Goal: Transaction & Acquisition: Purchase product/service

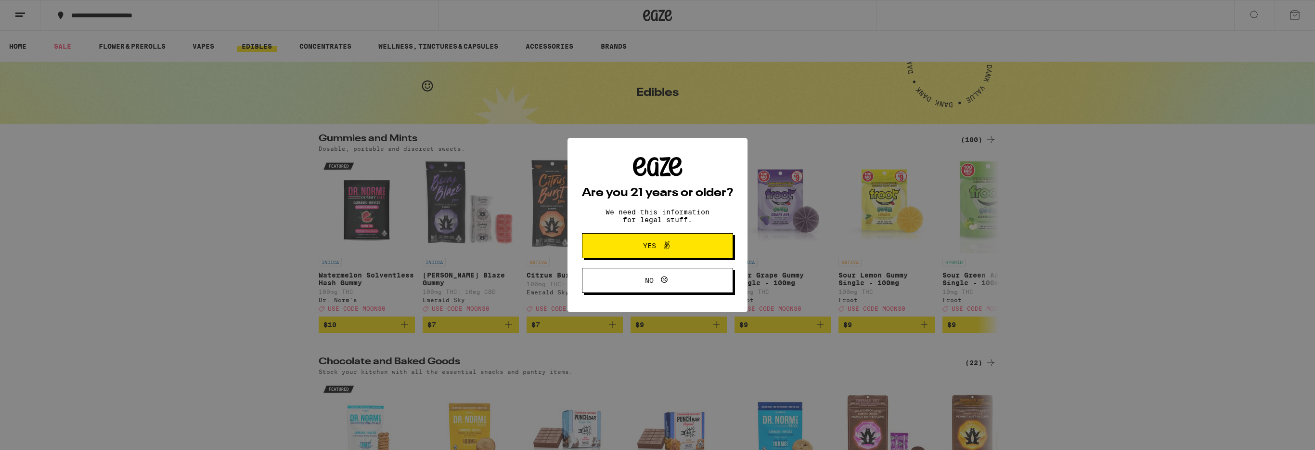
click at [682, 246] on span "Yes" at bounding box center [657, 245] width 73 height 13
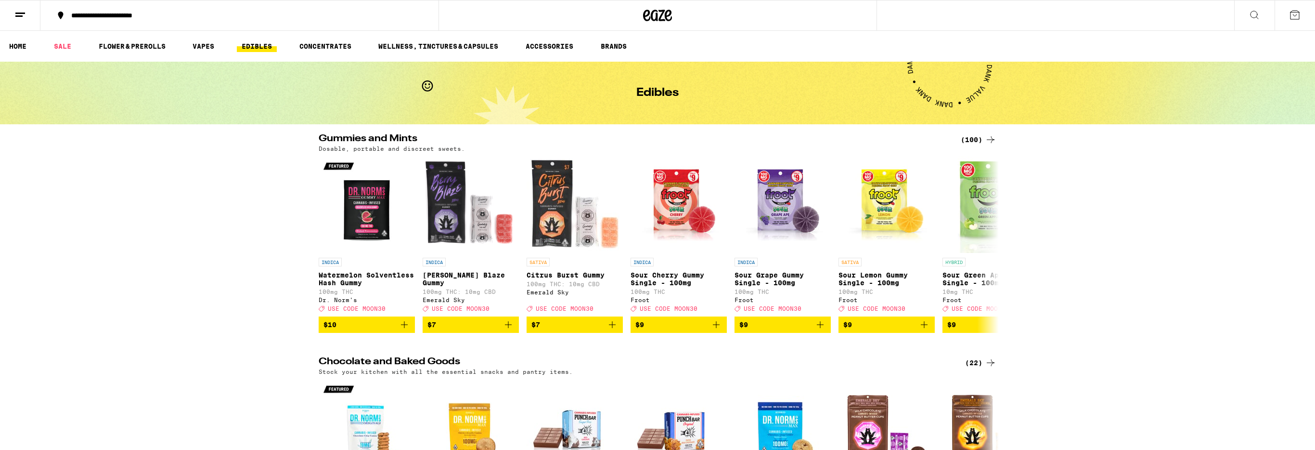
click at [97, 16] on div "**********" at bounding box center [245, 15] width 358 height 7
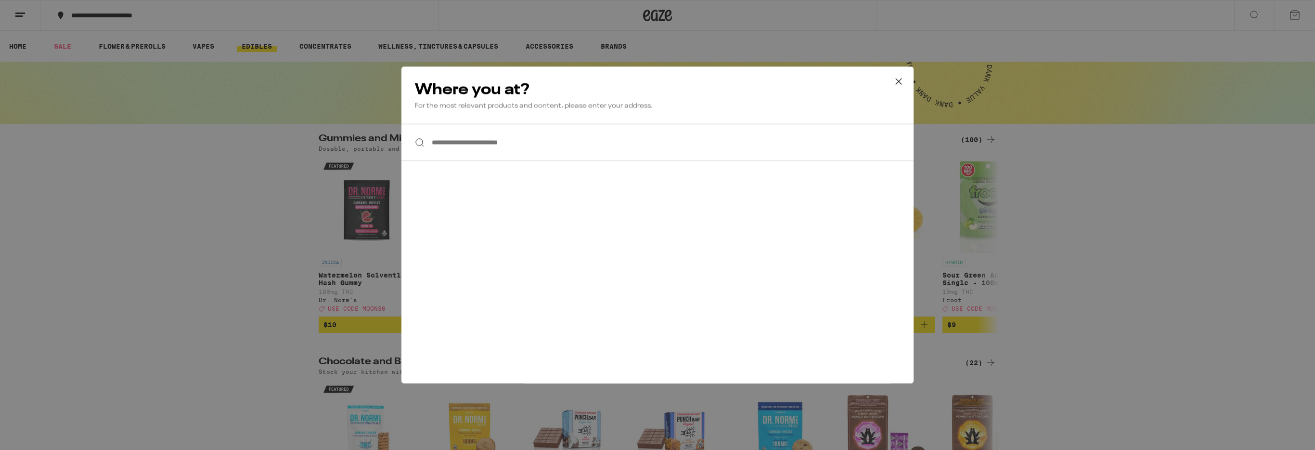
click at [230, 232] on div "**********" at bounding box center [657, 225] width 1315 height 450
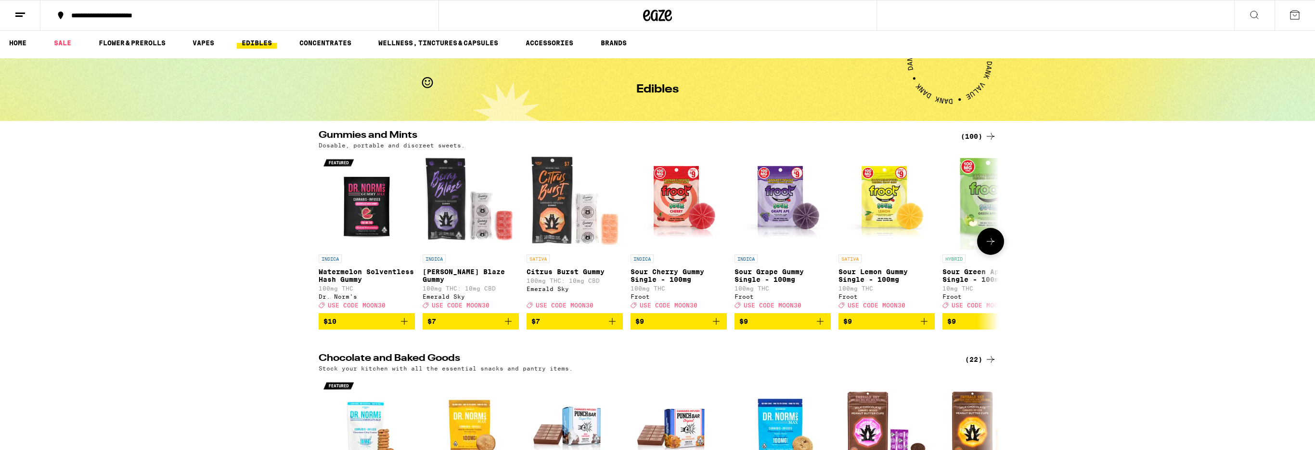
scroll to position [5, 0]
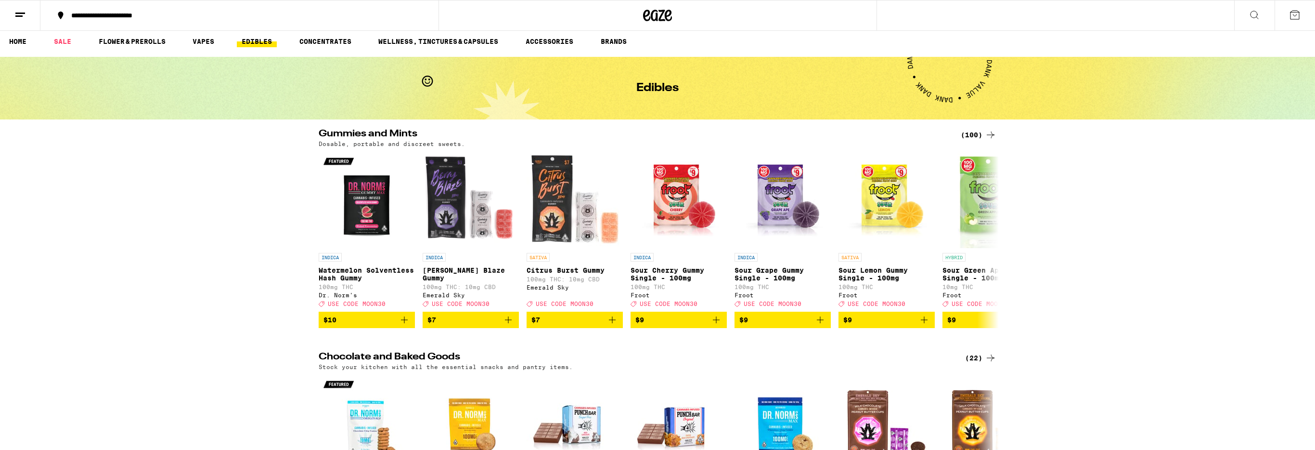
click at [212, 18] on div "**********" at bounding box center [245, 15] width 358 height 7
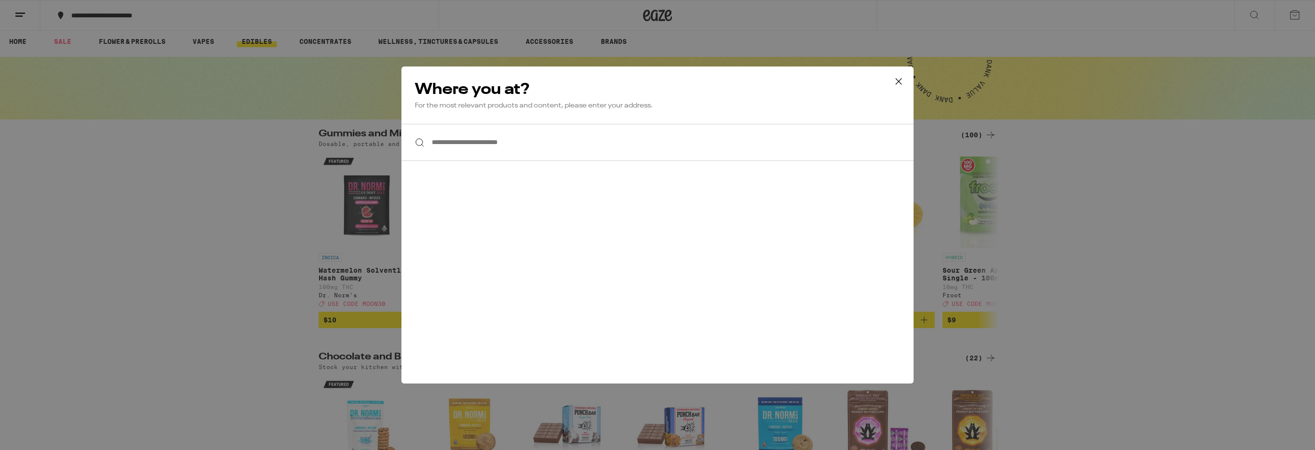
click at [514, 145] on input "**********" at bounding box center [657, 142] width 512 height 37
type input "*********"
drag, startPoint x: 499, startPoint y: 144, endPoint x: 389, endPoint y: 147, distance: 109.8
click at [389, 147] on div "**********" at bounding box center [657, 225] width 1315 height 450
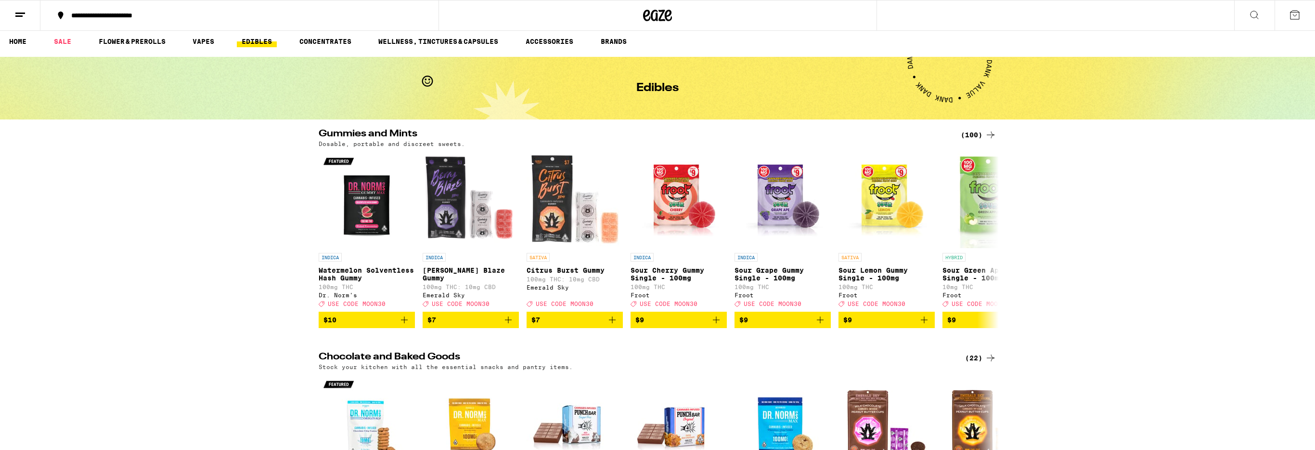
click at [143, 14] on div "**********" at bounding box center [245, 15] width 358 height 7
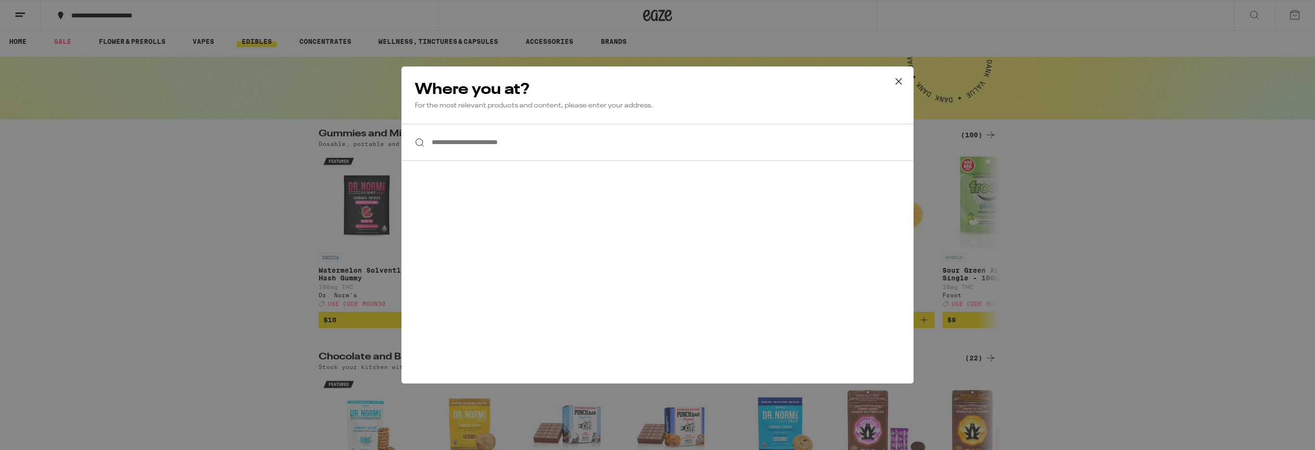
click at [454, 142] on input "**********" at bounding box center [657, 142] width 512 height 37
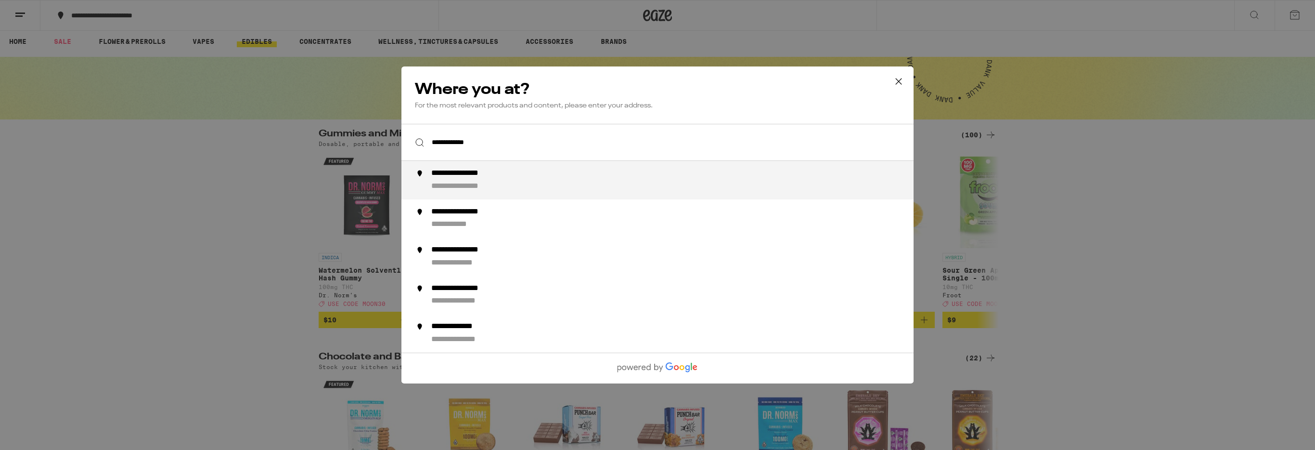
click at [468, 179] on div "**********" at bounding box center [470, 173] width 79 height 10
type input "**********"
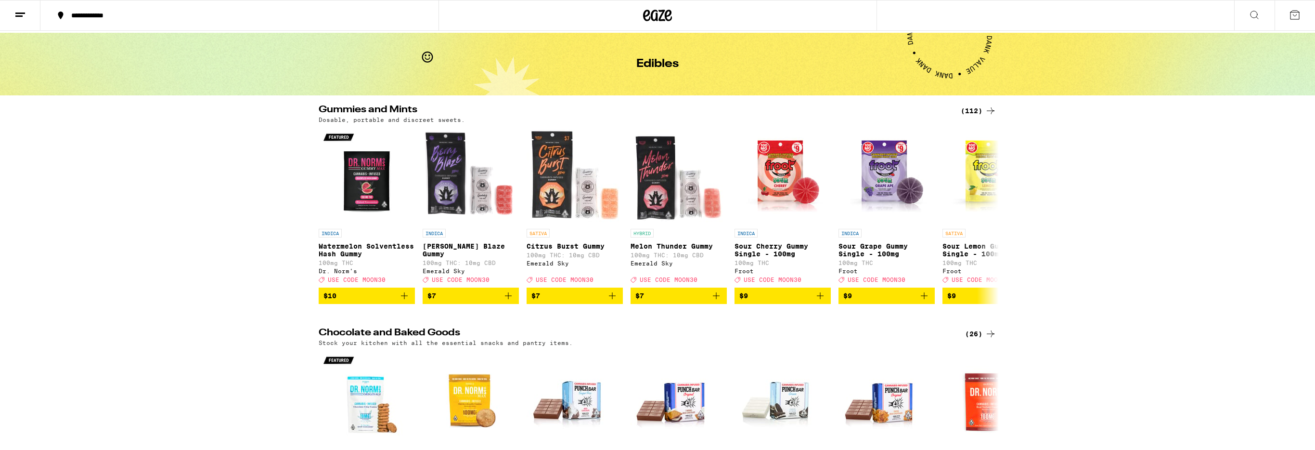
scroll to position [0, 0]
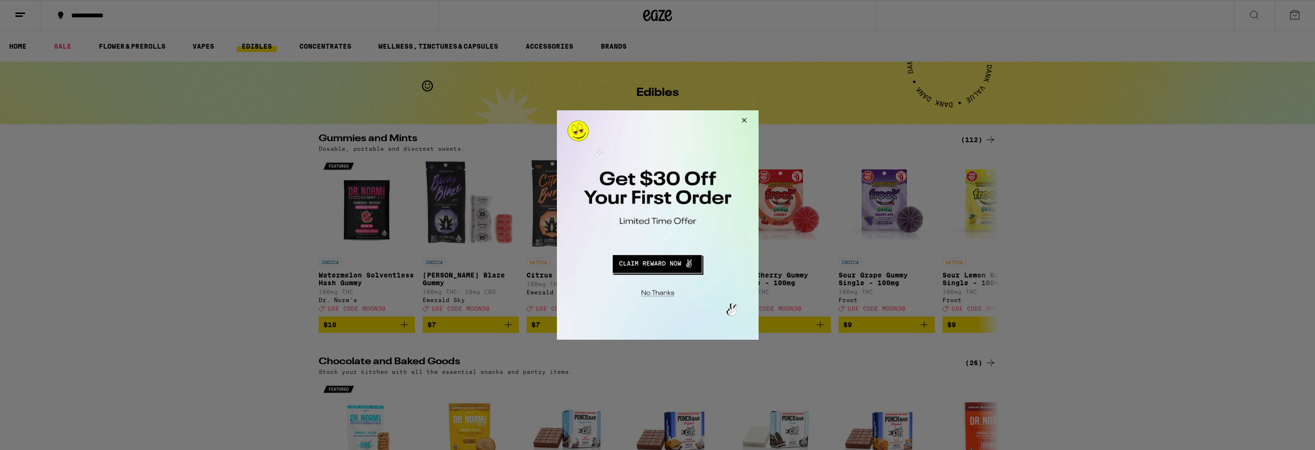
click at [663, 267] on button "Redirect to URL" at bounding box center [657, 262] width 168 height 23
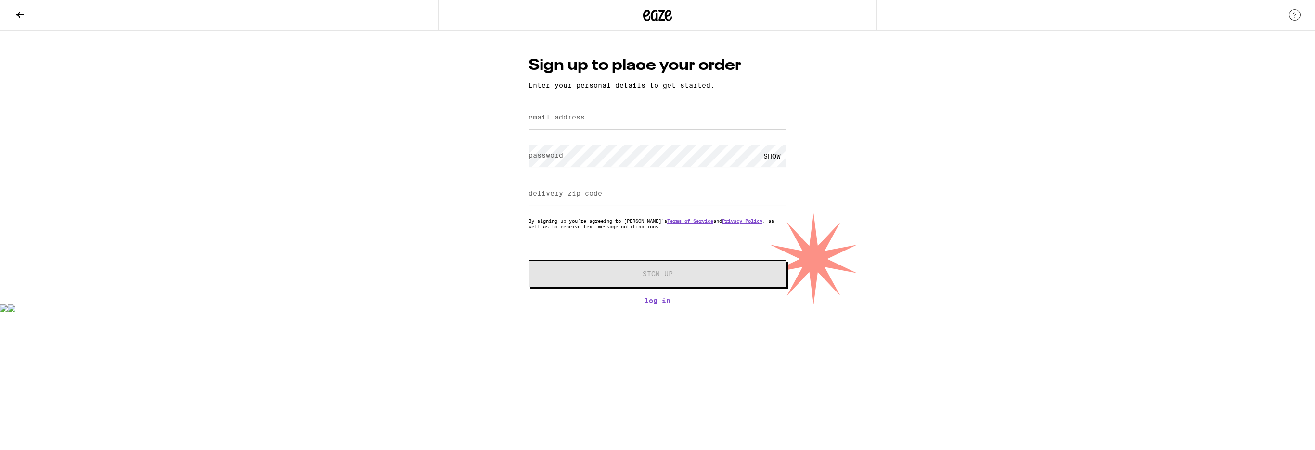
click at [589, 120] on input "email address" at bounding box center [658, 118] width 258 height 22
type input "markokozul@gmail.com"
type input "94061"
click at [659, 298] on link "Log In" at bounding box center [658, 301] width 258 height 8
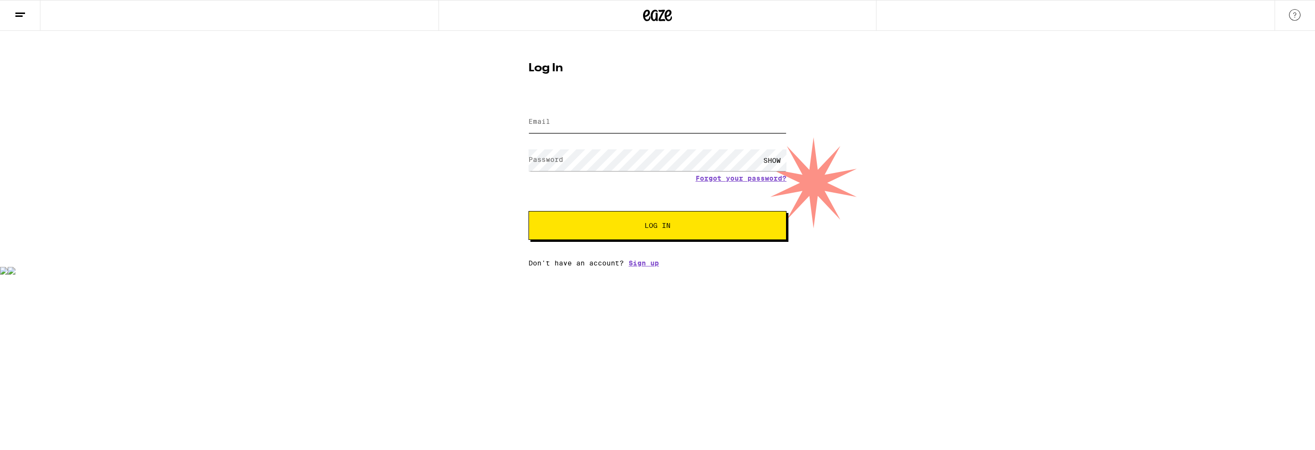
type input "markokozul@gmail.com"
click at [670, 227] on span "Log In" at bounding box center [658, 225] width 26 height 7
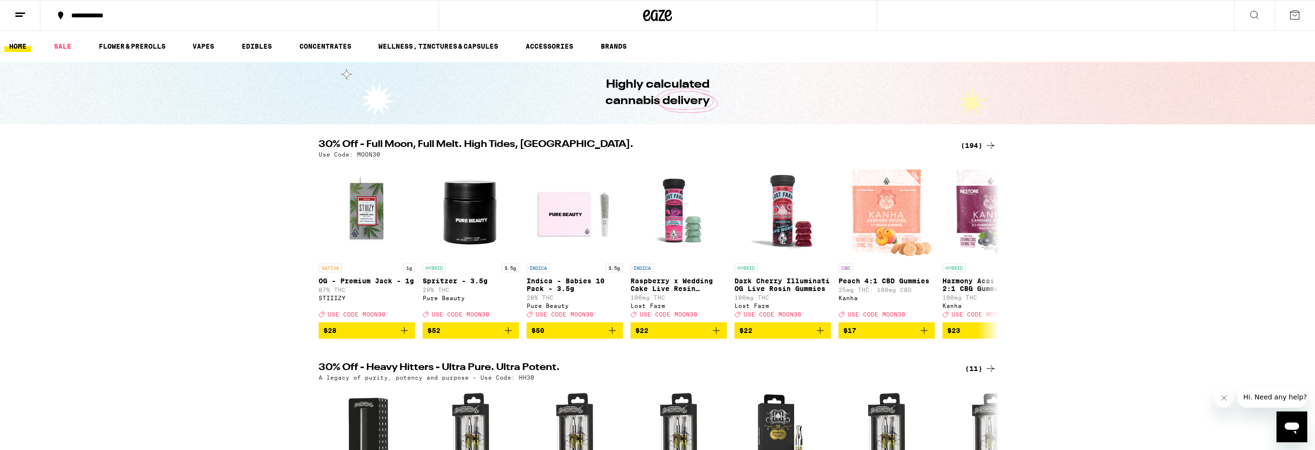
click at [17, 14] on icon at bounding box center [20, 15] width 12 height 12
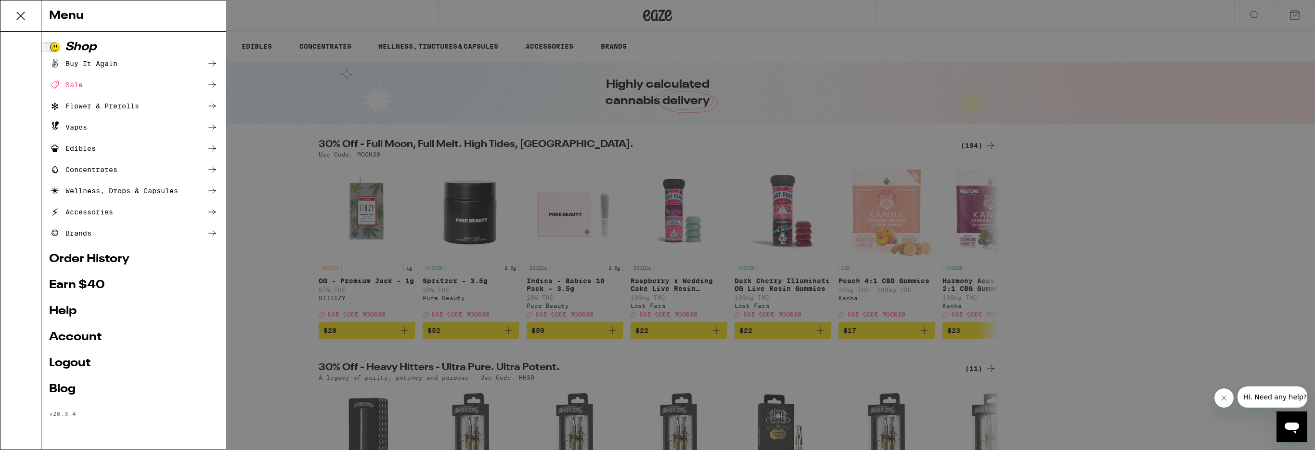
click at [74, 44] on div "Shop" at bounding box center [133, 47] width 169 height 12
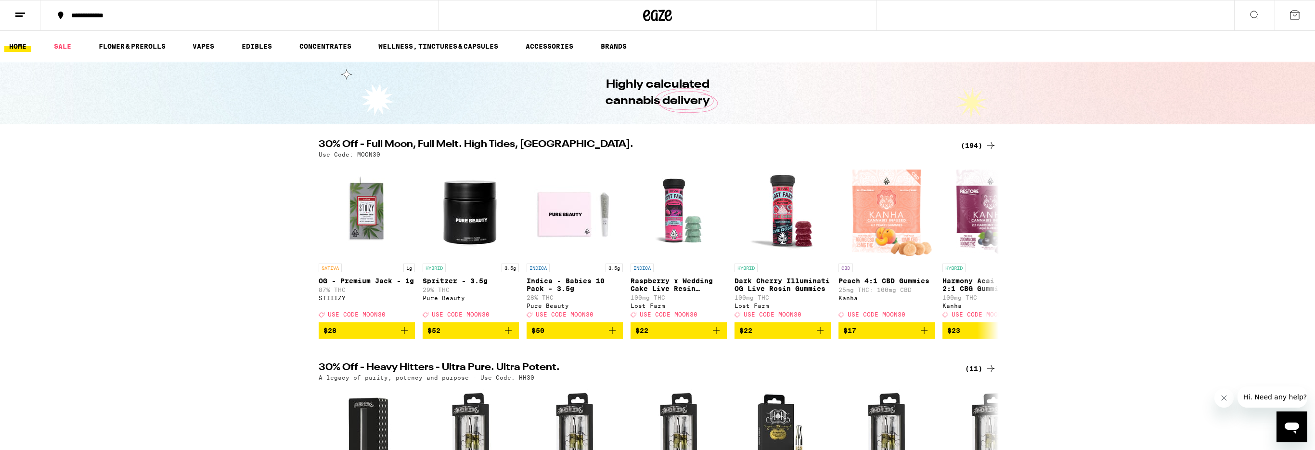
click at [1255, 11] on icon at bounding box center [1255, 15] width 12 height 12
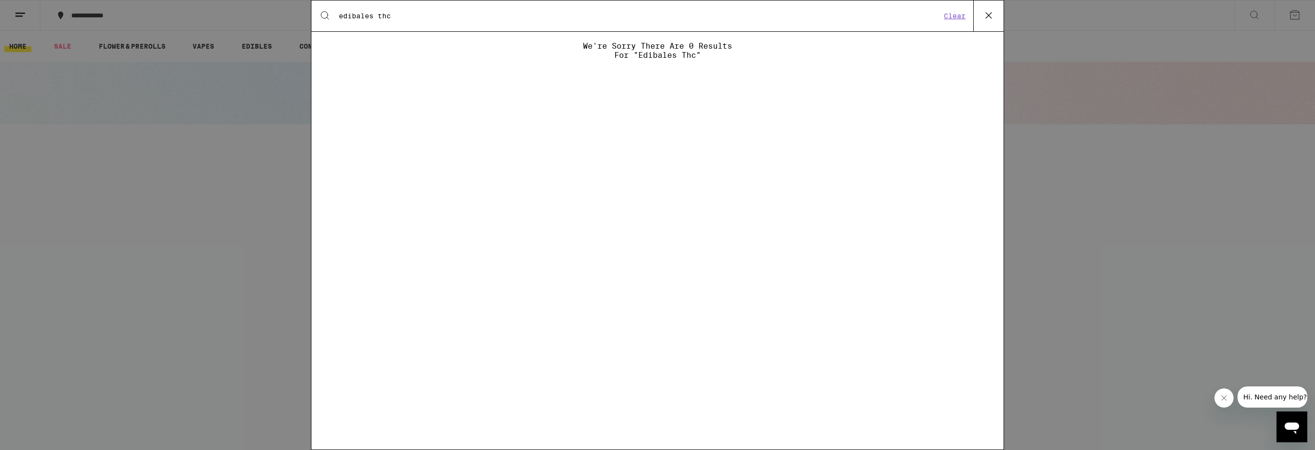
click at [360, 18] on input "edibales thc" at bounding box center [639, 16] width 603 height 9
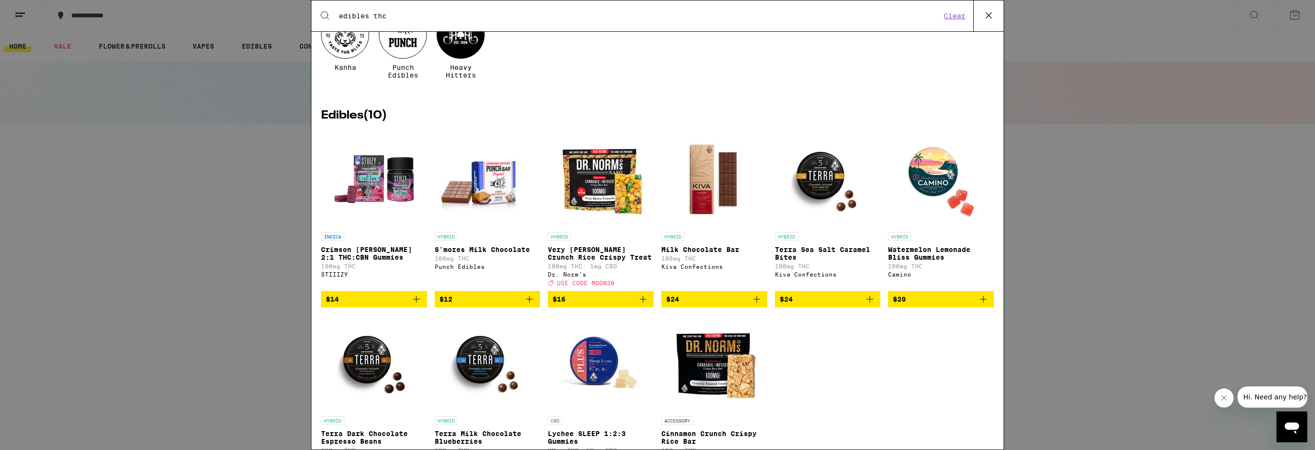
scroll to position [84, 0]
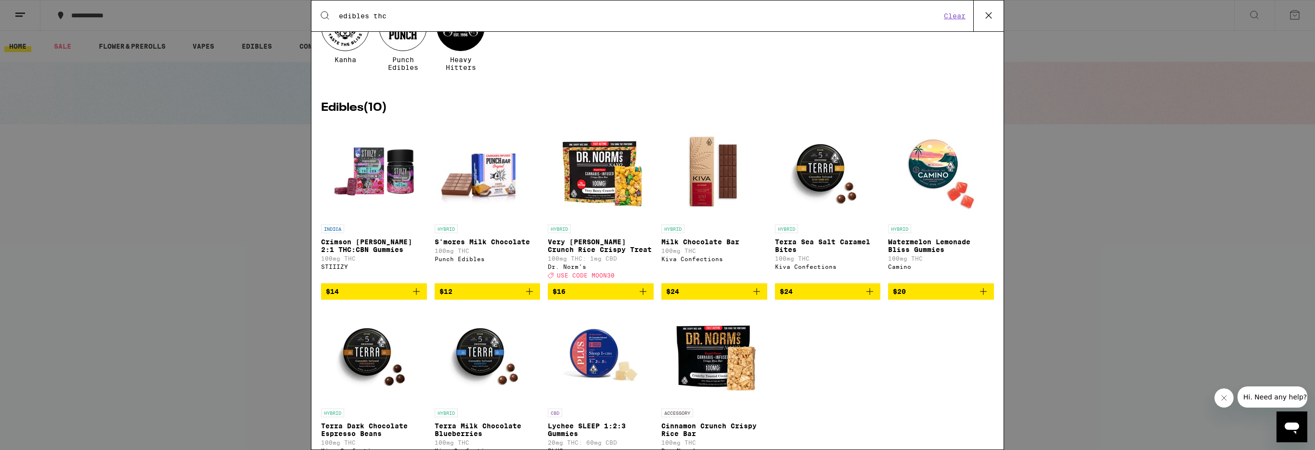
click at [984, 297] on icon "Add to bag" at bounding box center [984, 291] width 12 height 12
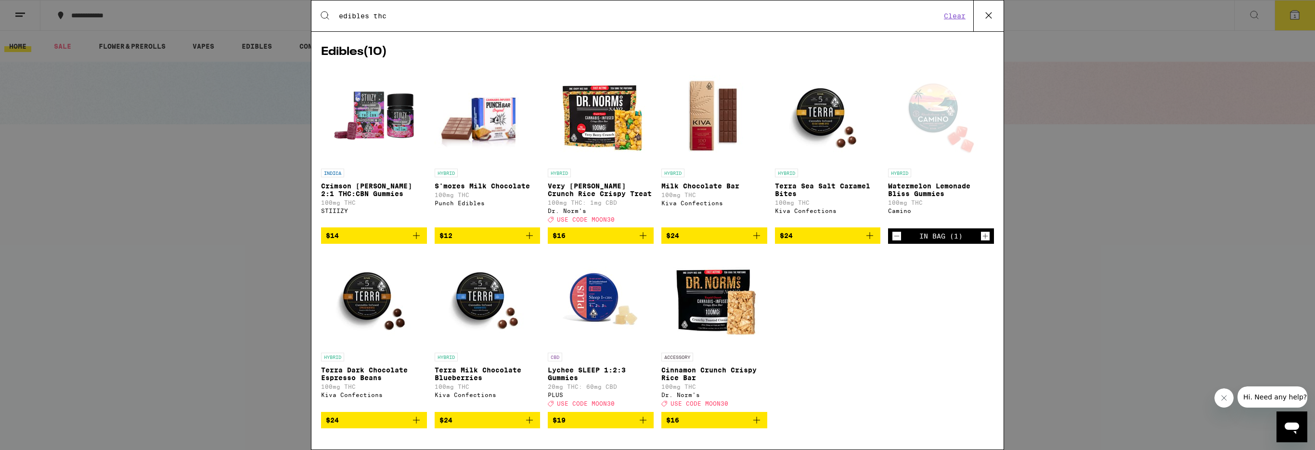
scroll to position [155, 0]
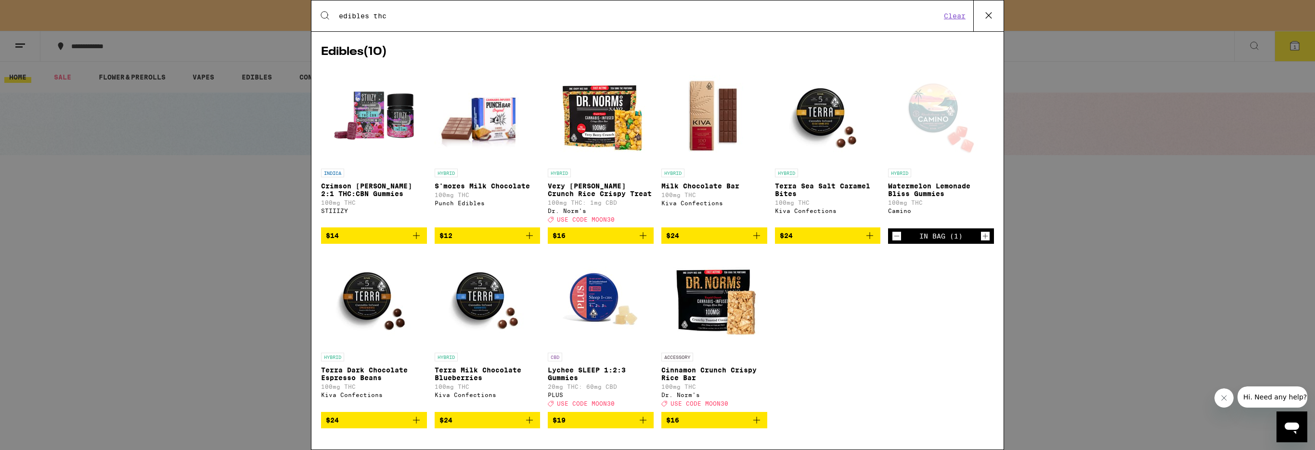
click at [643, 420] on icon "Add to bag" at bounding box center [643, 420] width 12 height 12
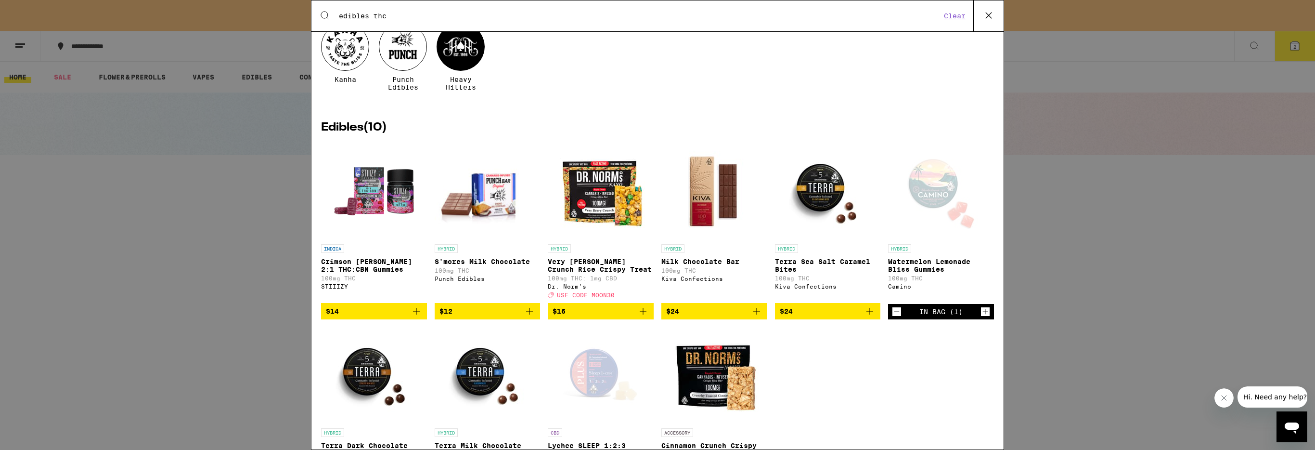
scroll to position [0, 0]
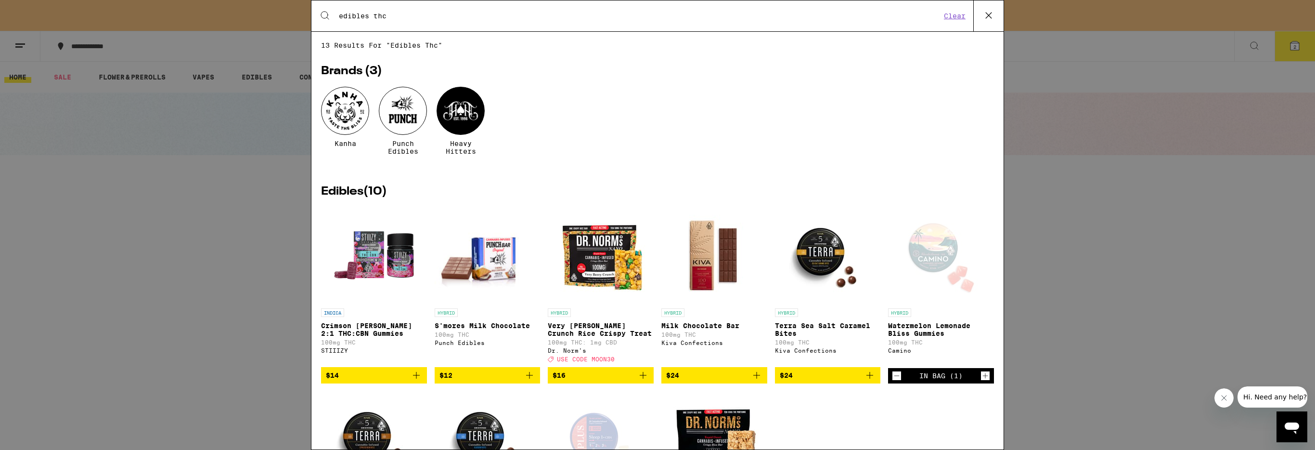
click at [401, 15] on input "edibles thc" at bounding box center [639, 16] width 603 height 9
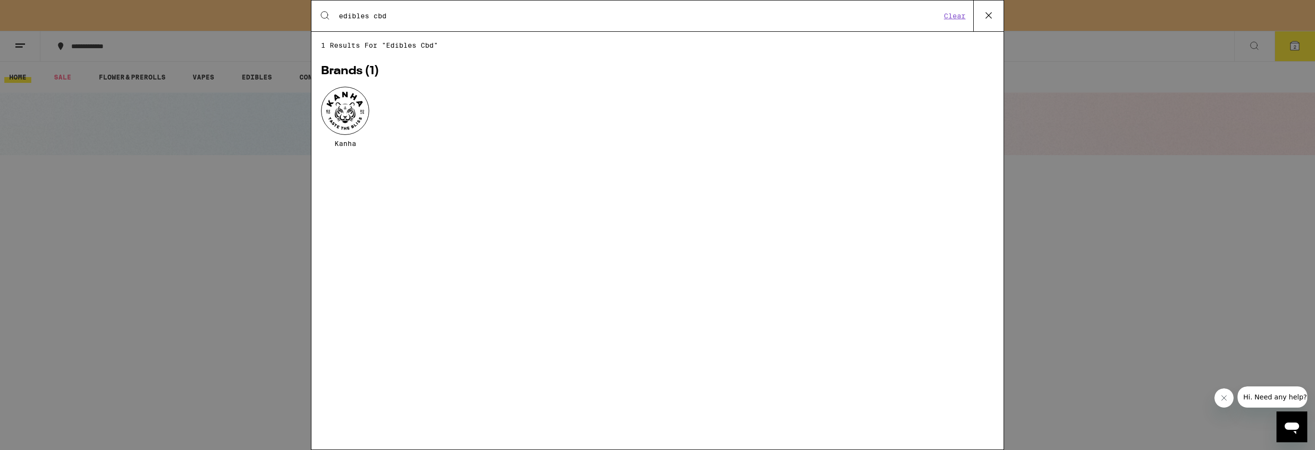
type input "edibles cbd"
click at [420, 19] on input "edibles cbd" at bounding box center [639, 16] width 603 height 9
drag, startPoint x: 393, startPoint y: 16, endPoint x: 304, endPoint y: 12, distance: 89.2
click at [304, 12] on div "Search for Products edibles cbd Clear 1 results for "edibles cbd" Brands ( 1 ) …" at bounding box center [657, 225] width 1315 height 450
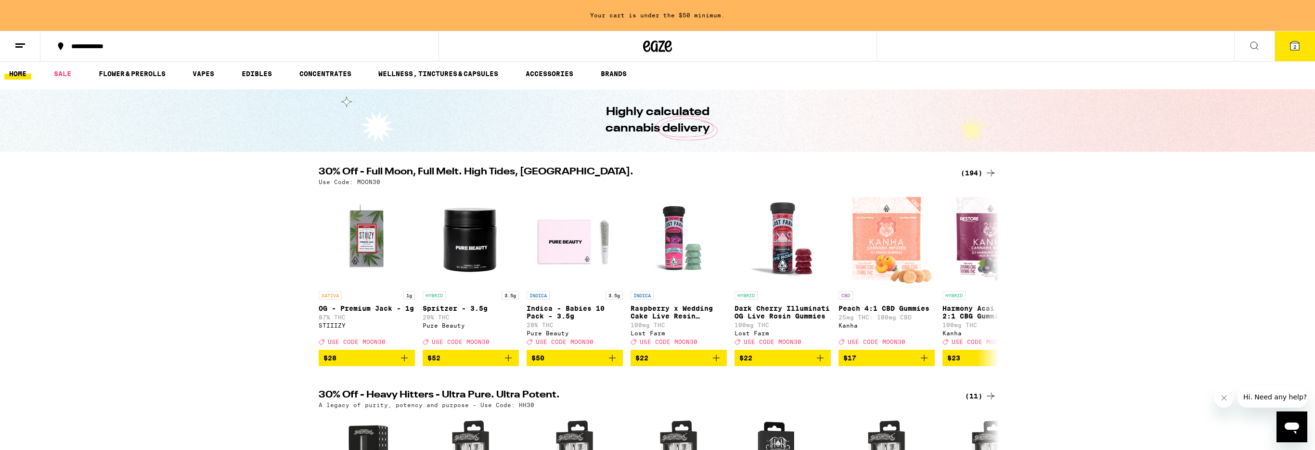
scroll to position [1, 0]
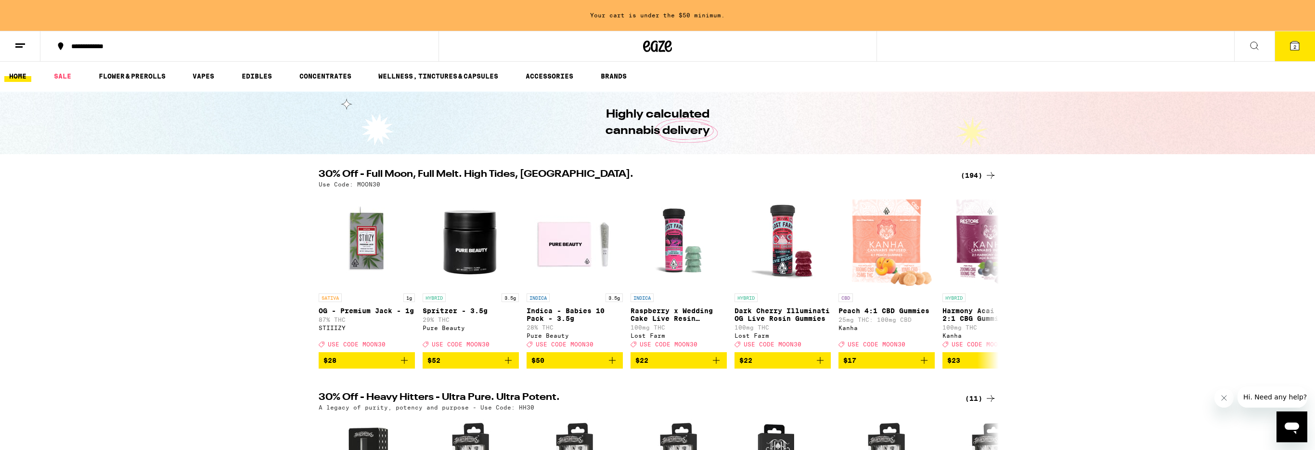
click at [1253, 44] on icon at bounding box center [1255, 46] width 12 height 12
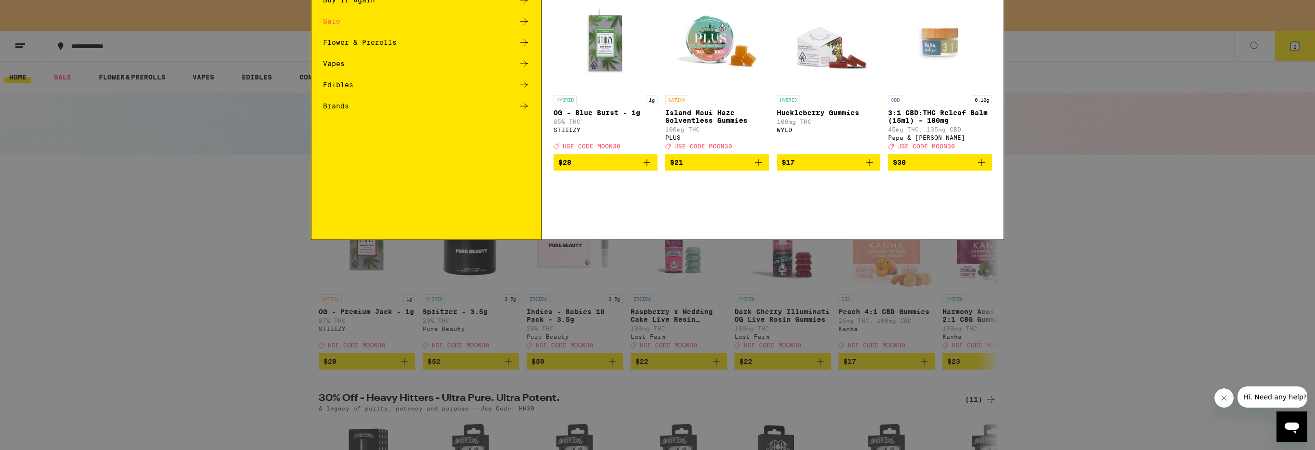
click at [388, 20] on input "Search for Products" at bounding box center [655, 16] width 635 height 9
click at [759, 235] on icon "Add to bag" at bounding box center [759, 231] width 12 height 12
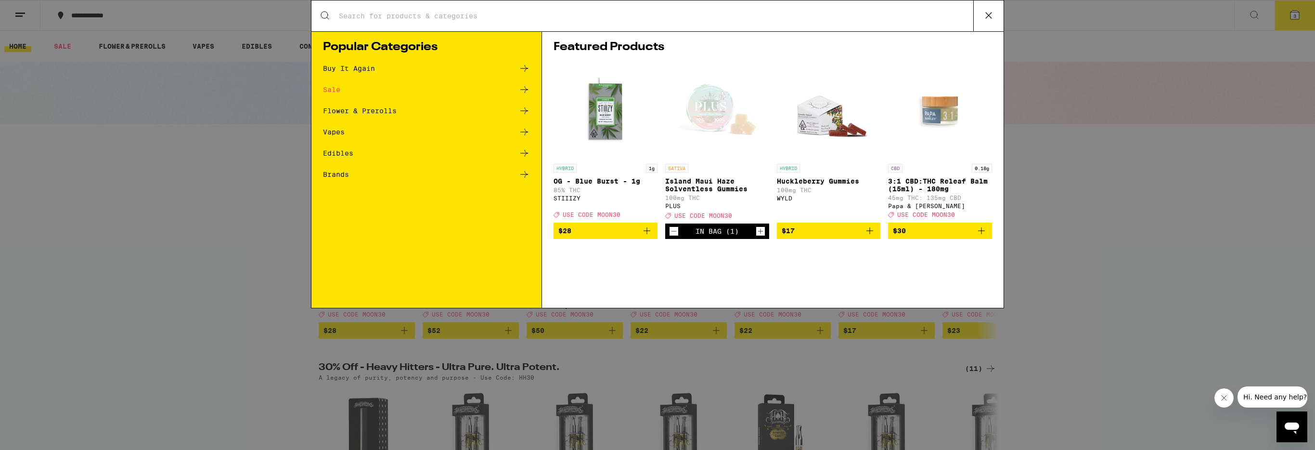
click at [426, 13] on input "Search for Products" at bounding box center [655, 16] width 635 height 9
click at [871, 69] on img "Open page for Huckleberry Gummies from WYLD" at bounding box center [828, 111] width 96 height 96
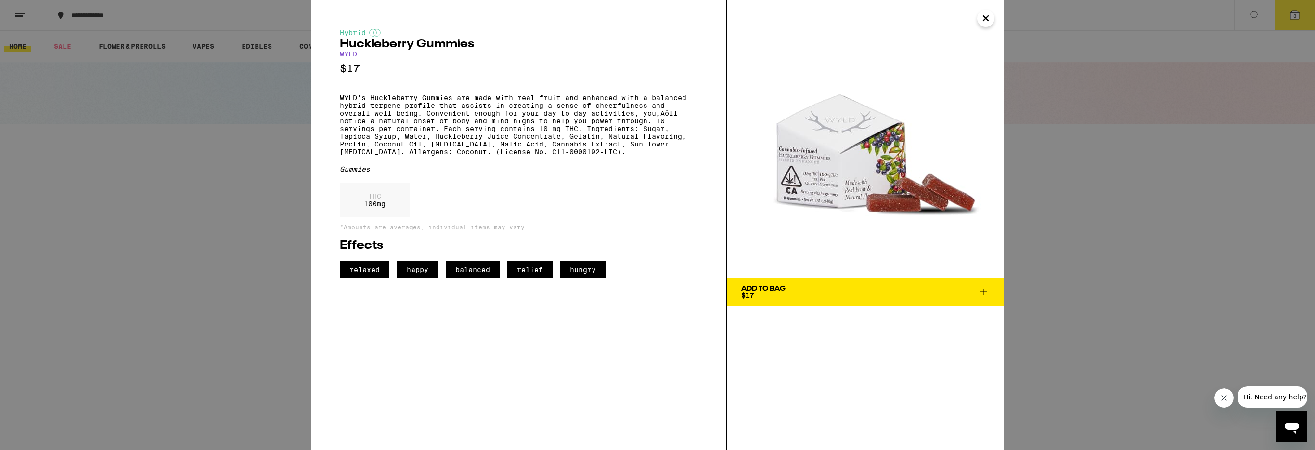
click at [779, 290] on div "Add To Bag" at bounding box center [763, 288] width 44 height 7
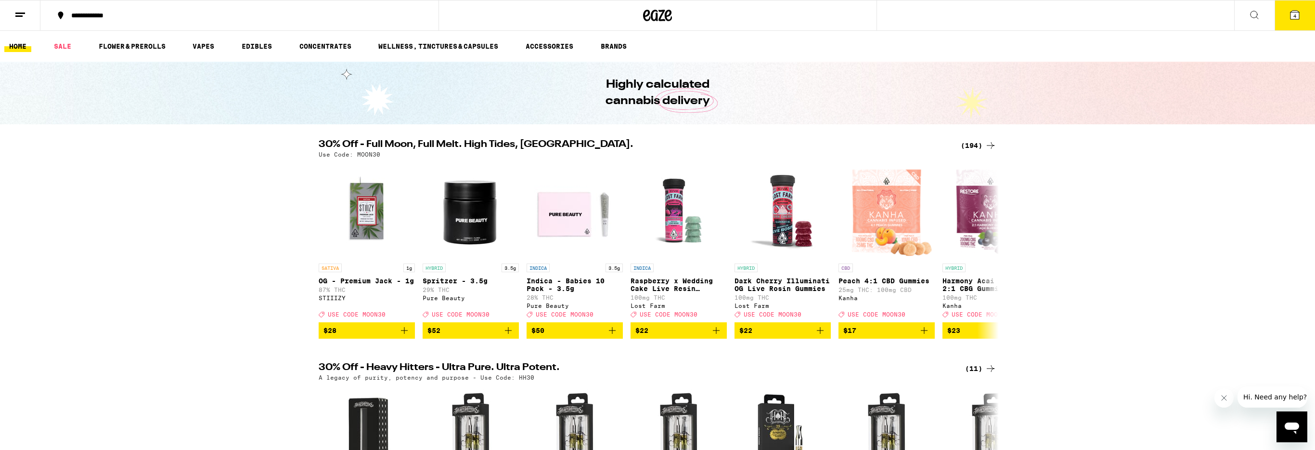
click at [1293, 11] on icon at bounding box center [1294, 15] width 9 height 9
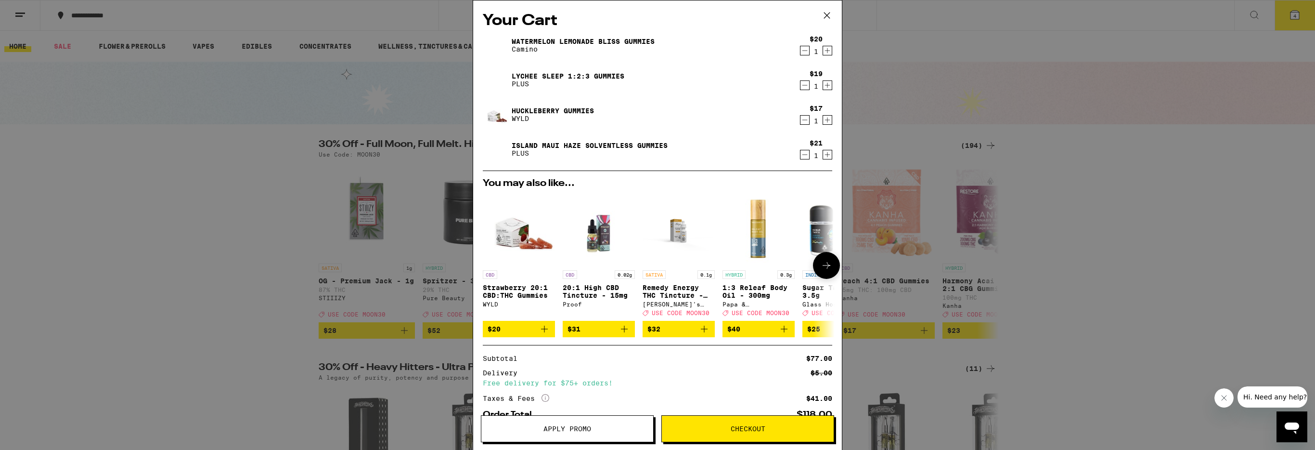
scroll to position [0, 1]
click at [543, 333] on icon "Add to bag" at bounding box center [543, 329] width 12 height 12
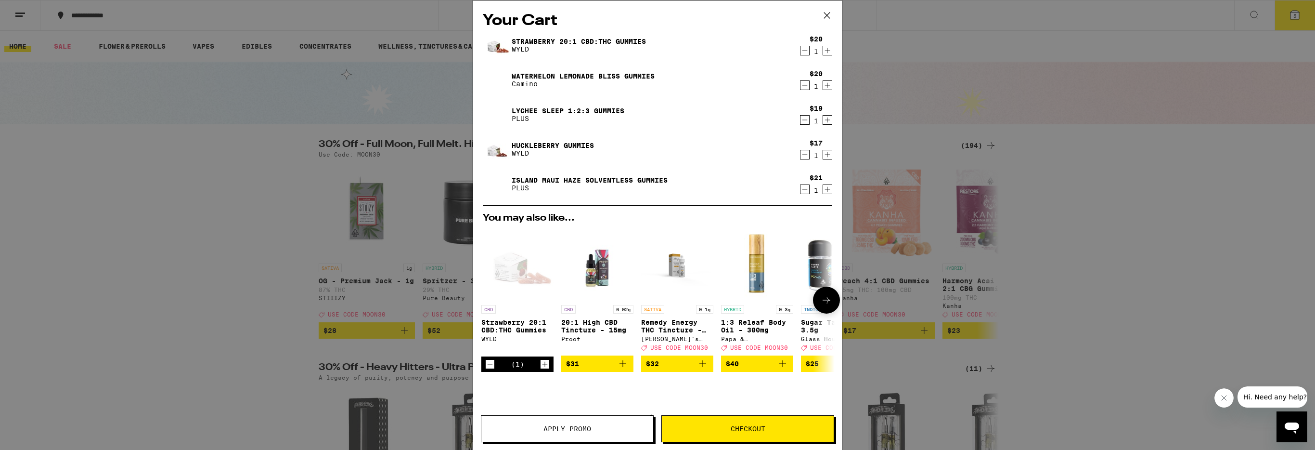
click at [543, 369] on icon "Increment" at bounding box center [545, 364] width 9 height 12
click at [625, 369] on icon "Add to bag" at bounding box center [623, 364] width 12 height 12
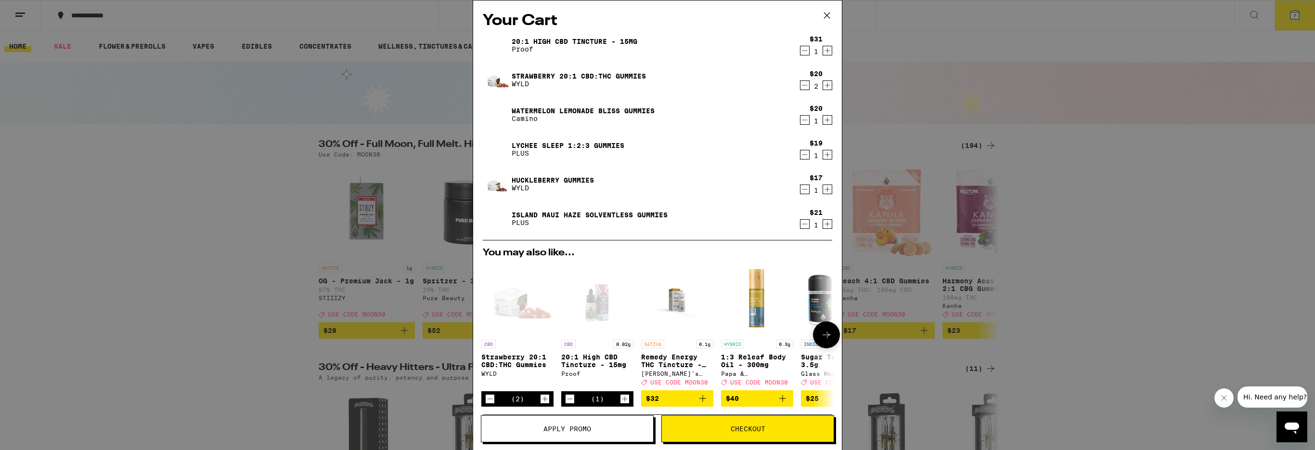
click at [626, 403] on icon "Increment" at bounding box center [624, 399] width 9 height 12
click at [571, 431] on span "Apply Promo" at bounding box center [567, 428] width 48 height 7
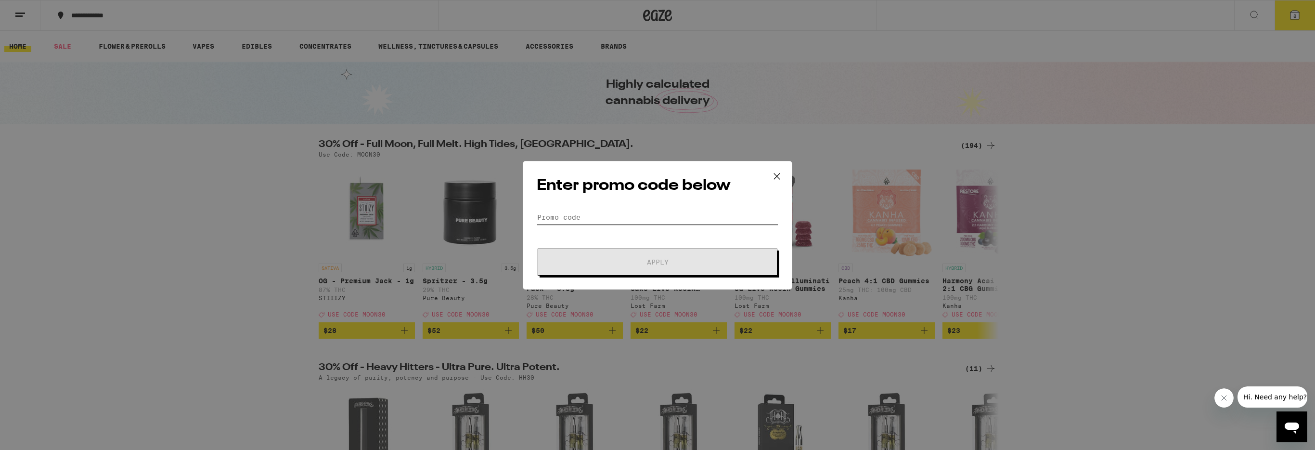
click at [591, 213] on input "Promo Code" at bounding box center [658, 217] width 242 height 14
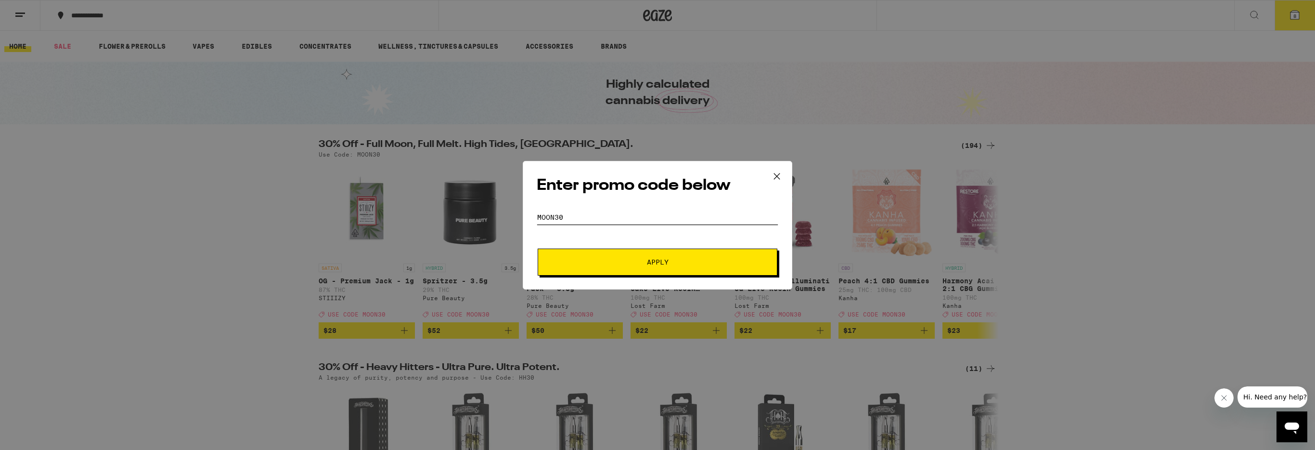
type input "Moon30"
click at [662, 261] on span "Apply" at bounding box center [658, 261] width 22 height 7
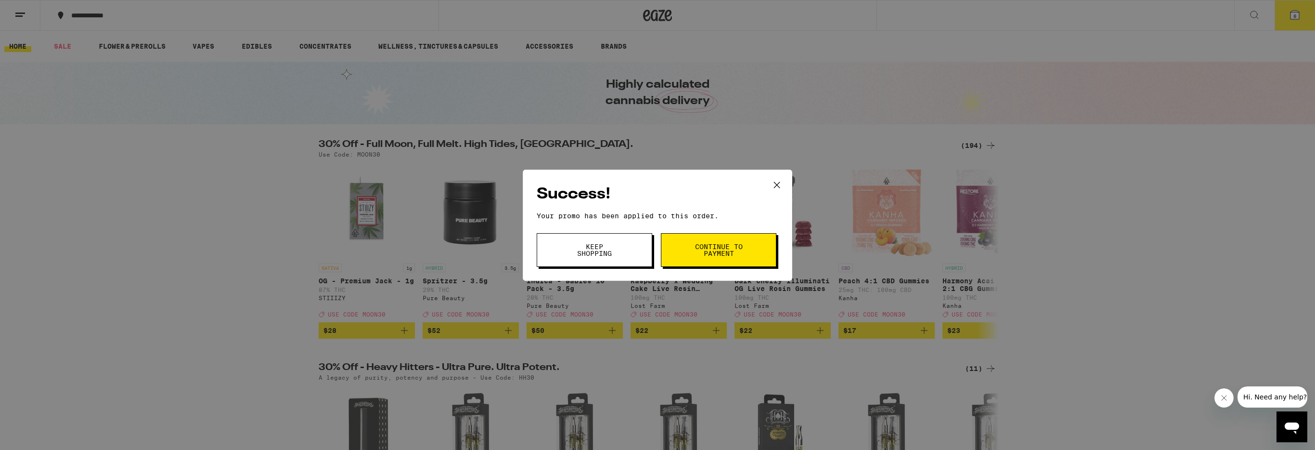
click at [605, 251] on span "Keep Shopping" at bounding box center [594, 249] width 49 height 13
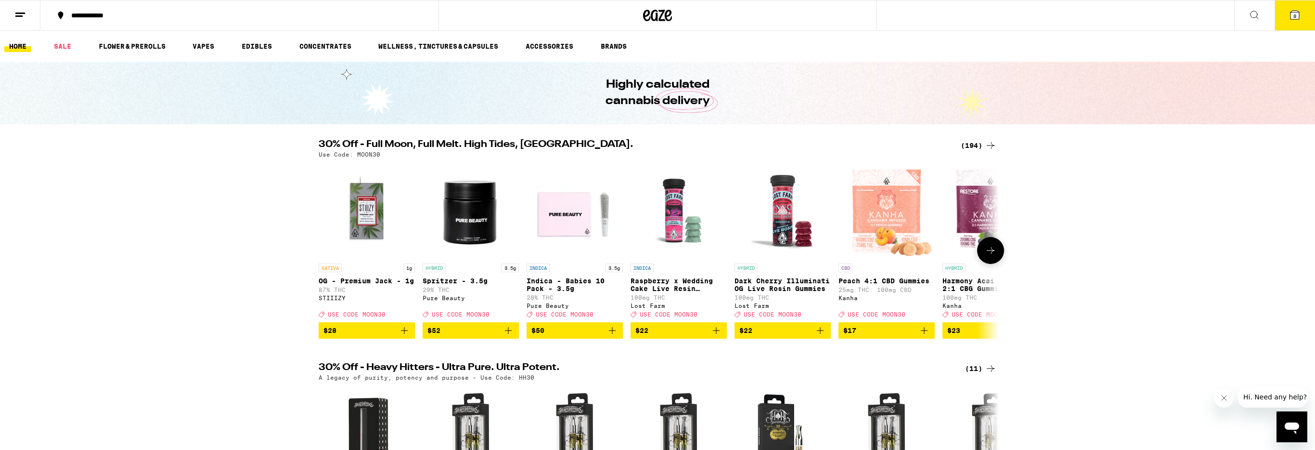
scroll to position [8, 0]
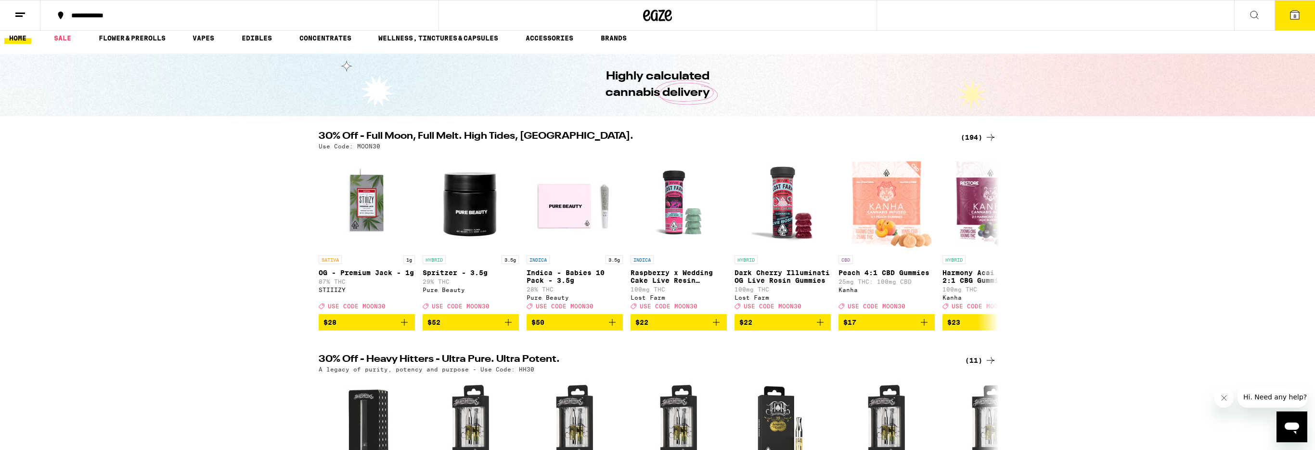
click at [1294, 14] on span "8" at bounding box center [1294, 16] width 3 height 6
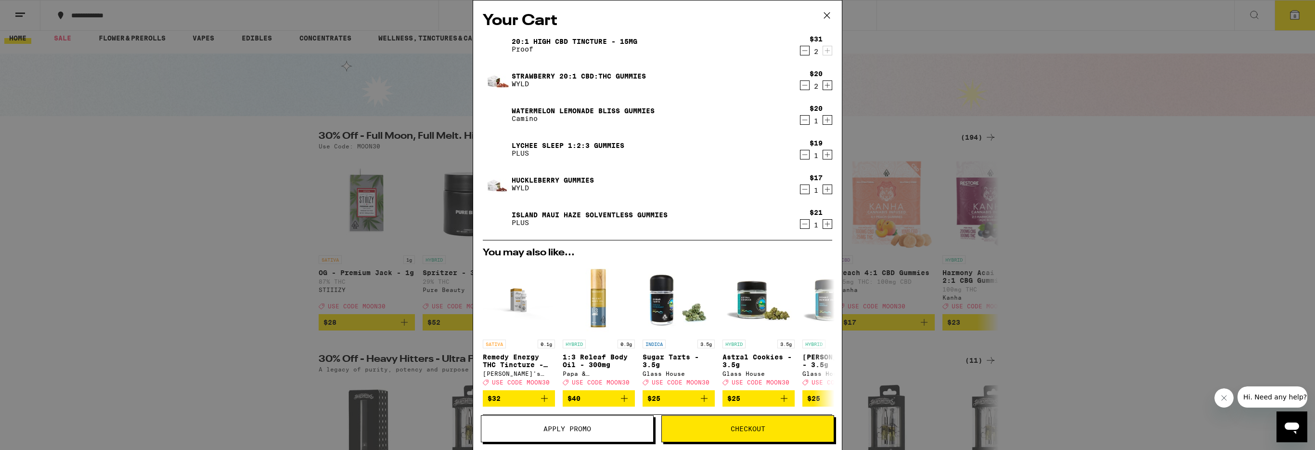
click at [746, 429] on span "Checkout" at bounding box center [748, 428] width 35 height 7
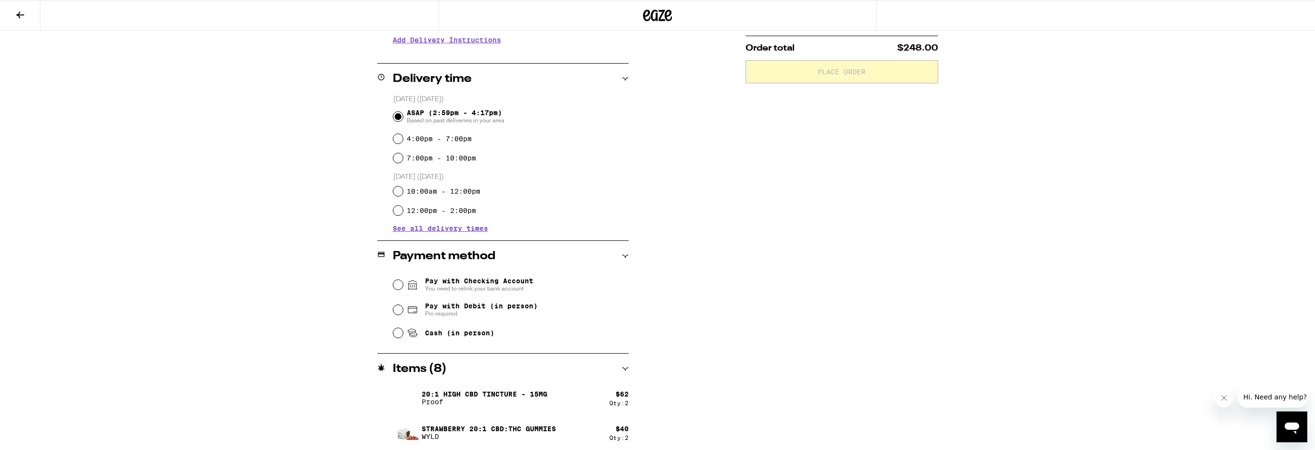
scroll to position [205, 0]
click at [399, 310] on input "Pay with Debit (in person) Pin required" at bounding box center [398, 309] width 10 height 10
radio input "true"
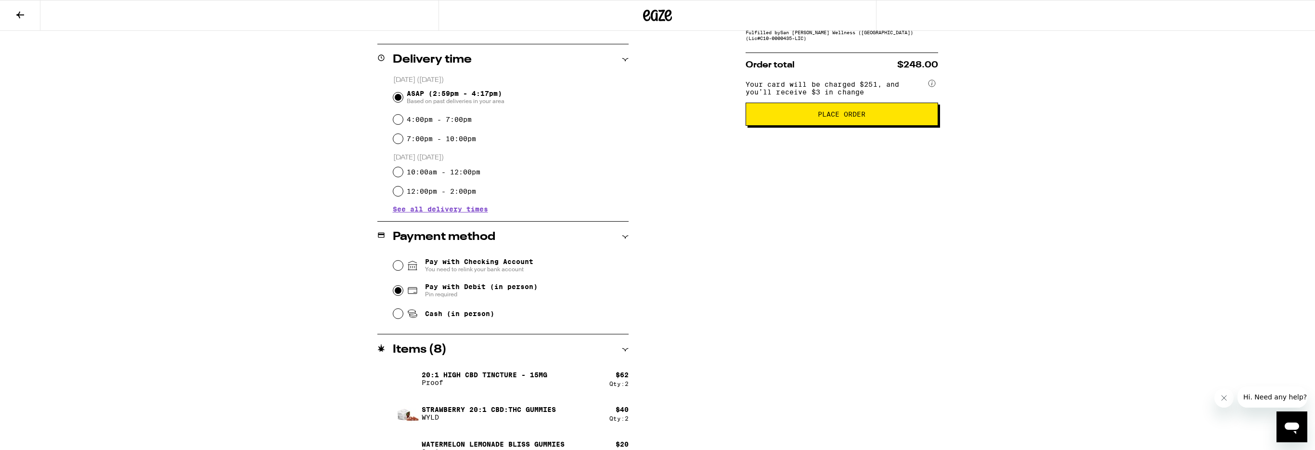
scroll to position [231, 0]
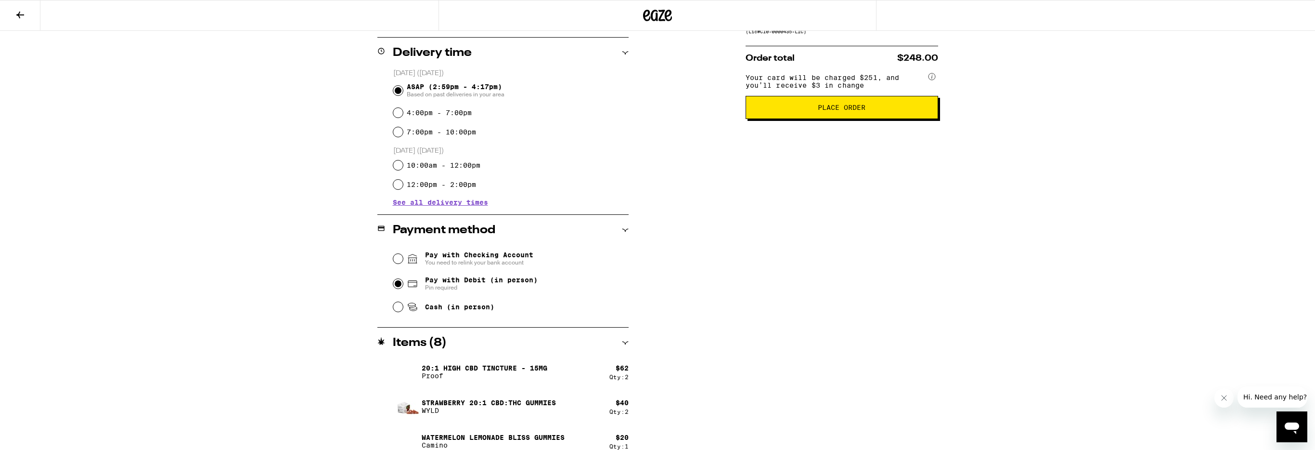
click at [851, 111] on span "Place Order" at bounding box center [842, 107] width 48 height 7
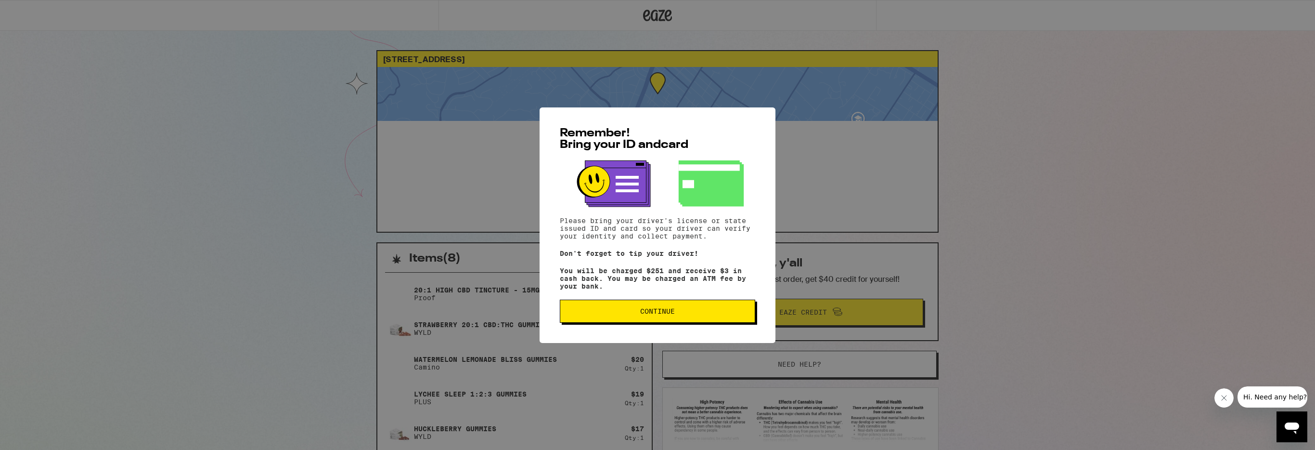
click at [675, 314] on span "Continue" at bounding box center [657, 311] width 179 height 7
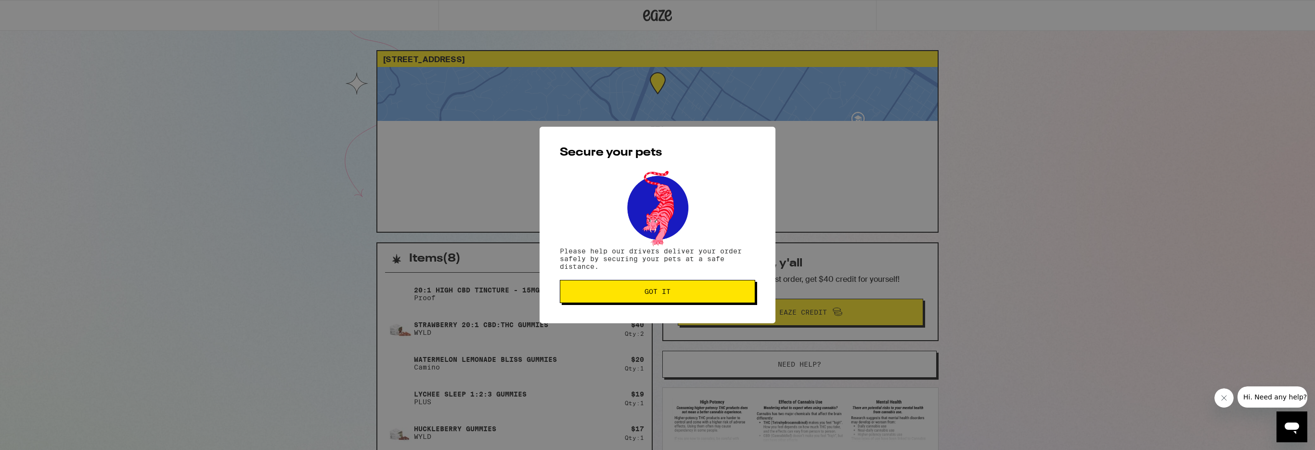
click at [660, 289] on span "Got it" at bounding box center [658, 291] width 26 height 7
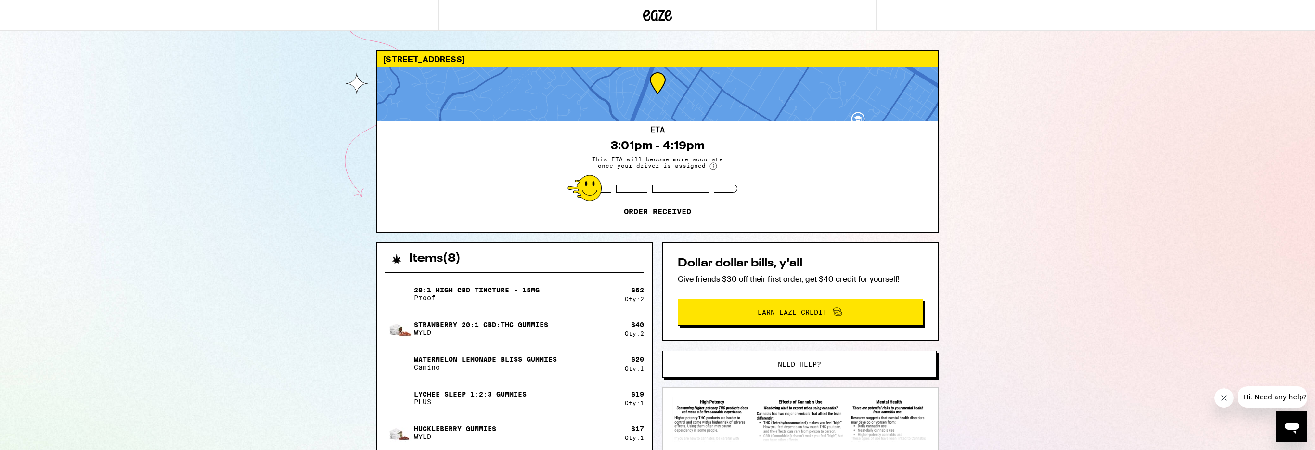
scroll to position [2, 0]
